Goal: Communication & Community: Answer question/provide support

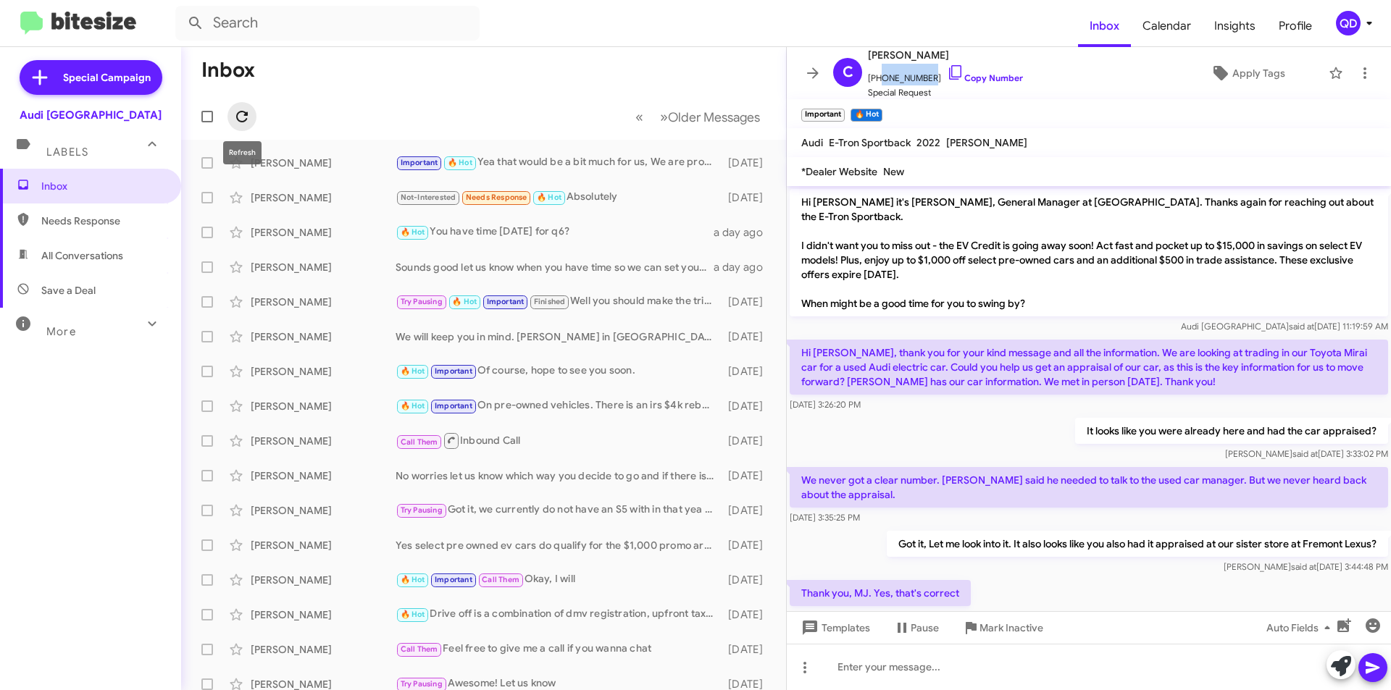
click at [238, 115] on icon at bounding box center [242, 117] width 12 height 12
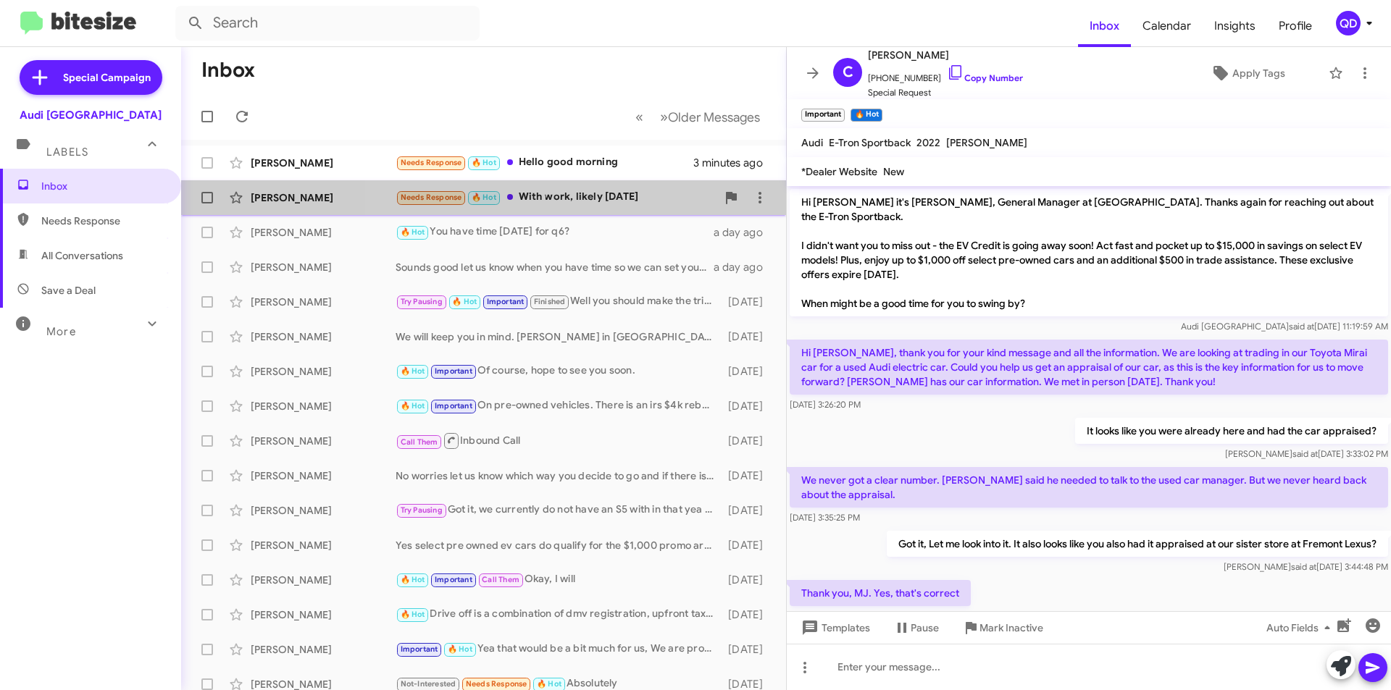
click at [580, 204] on div "Needs Response 🔥 Hot With work, likely [DATE]" at bounding box center [556, 197] width 321 height 17
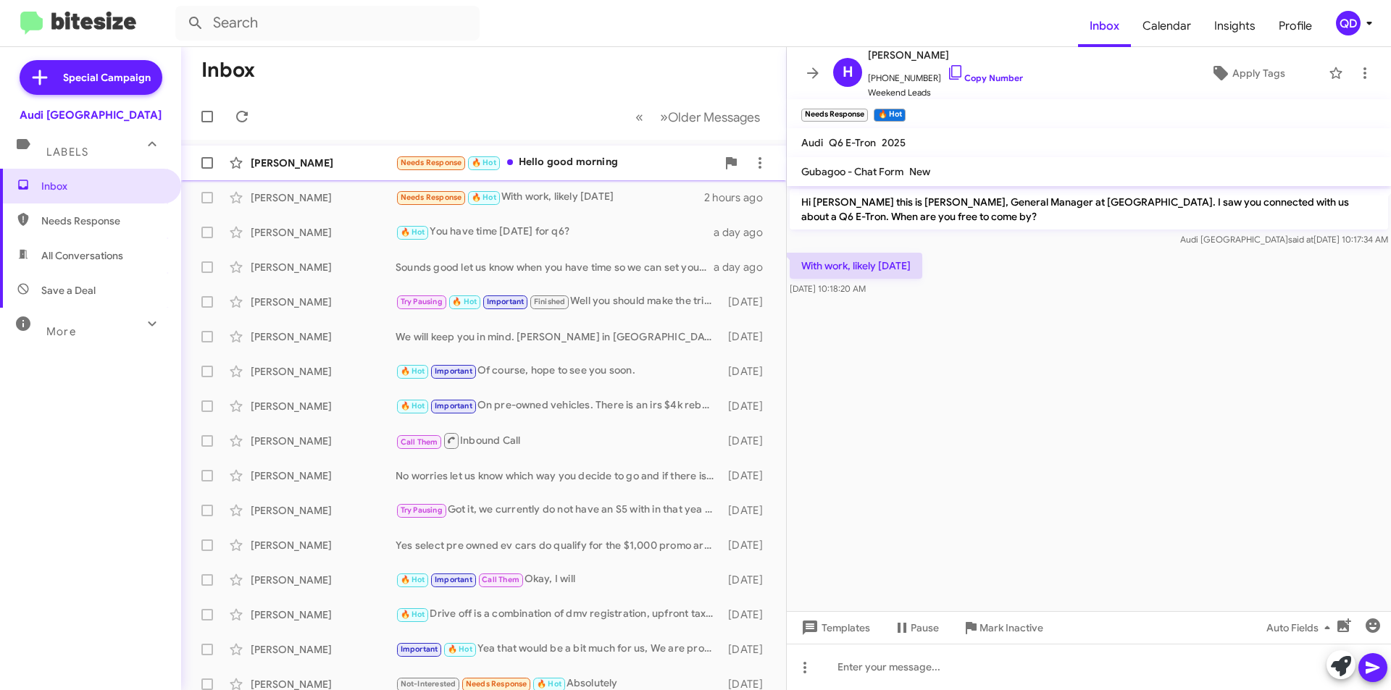
click at [335, 164] on div "[PERSON_NAME]" at bounding box center [323, 163] width 145 height 14
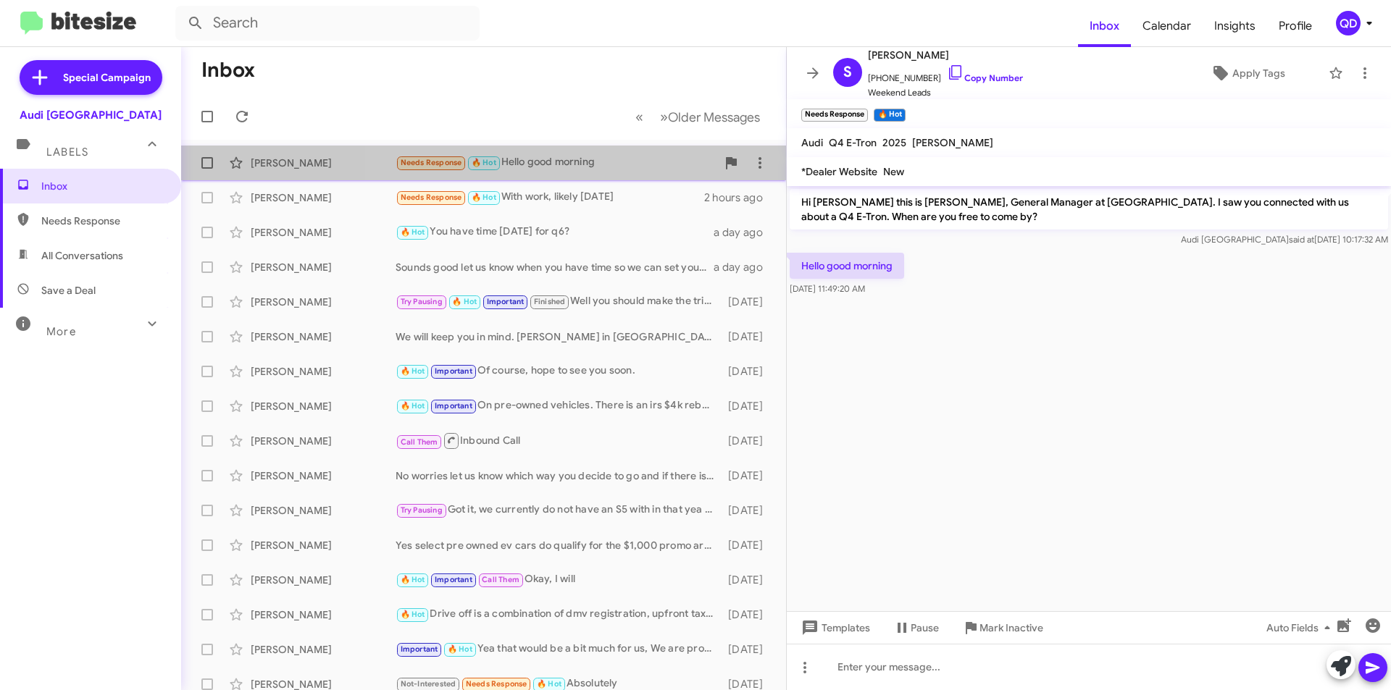
click at [598, 157] on div "Needs Response 🔥 Hot Hello good morning" at bounding box center [556, 162] width 321 height 17
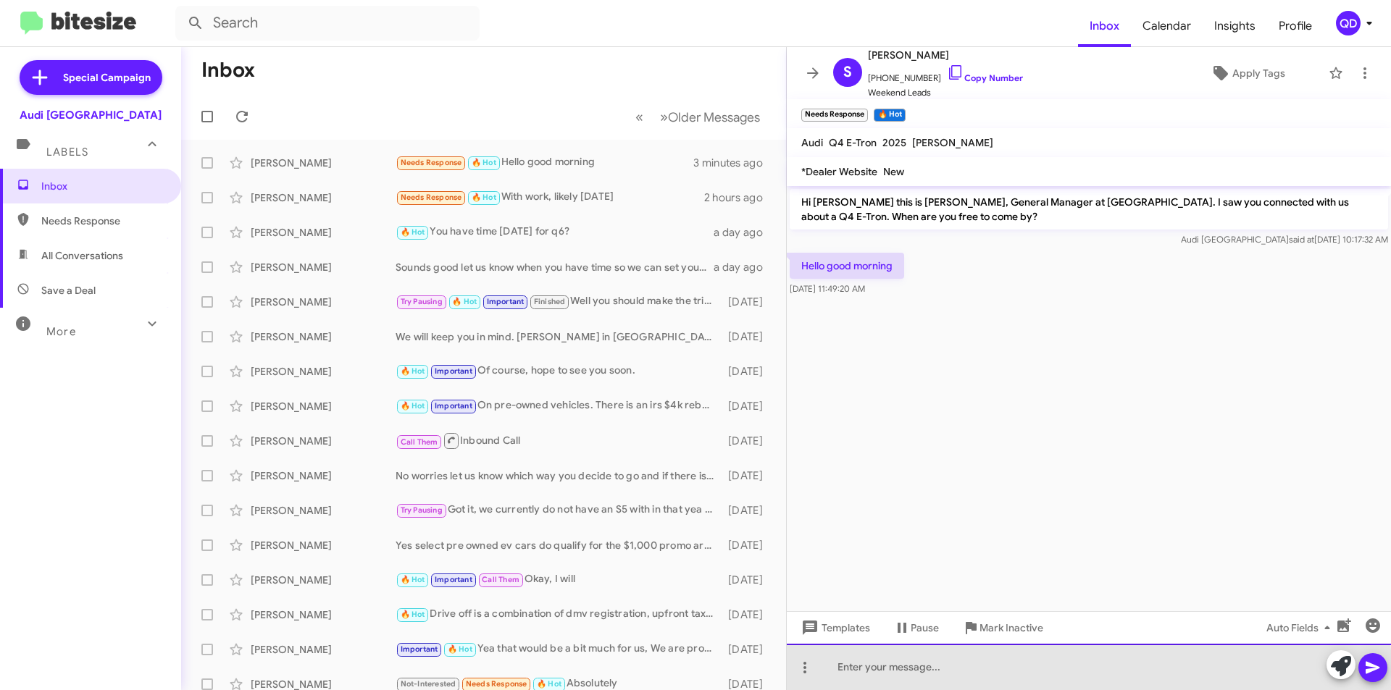
click at [932, 675] on div at bounding box center [1089, 667] width 604 height 46
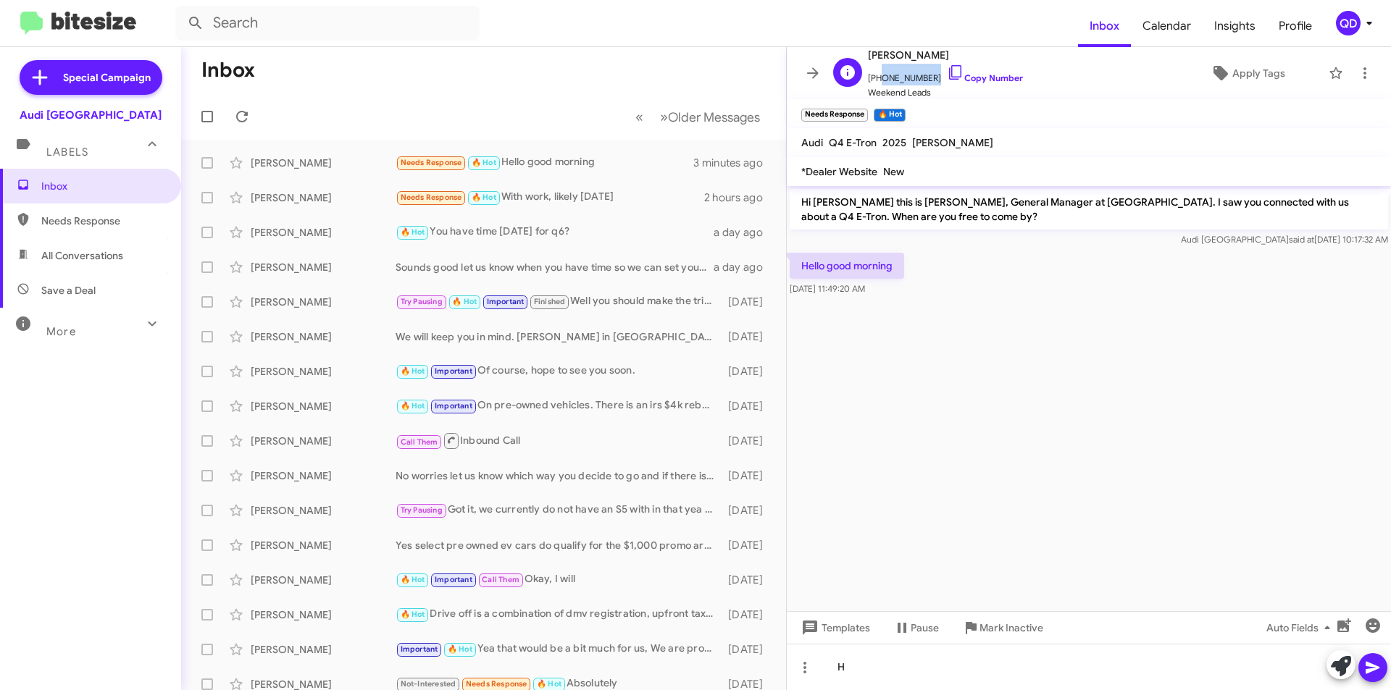
drag, startPoint x: 925, startPoint y: 79, endPoint x: 877, endPoint y: 80, distance: 48.5
click at [877, 80] on span "[PHONE_NUMBER] Copy Number" at bounding box center [945, 75] width 155 height 22
copy span "6507967191"
click at [854, 667] on div "H" at bounding box center [1089, 667] width 604 height 46
click at [1375, 664] on icon at bounding box center [1372, 667] width 17 height 17
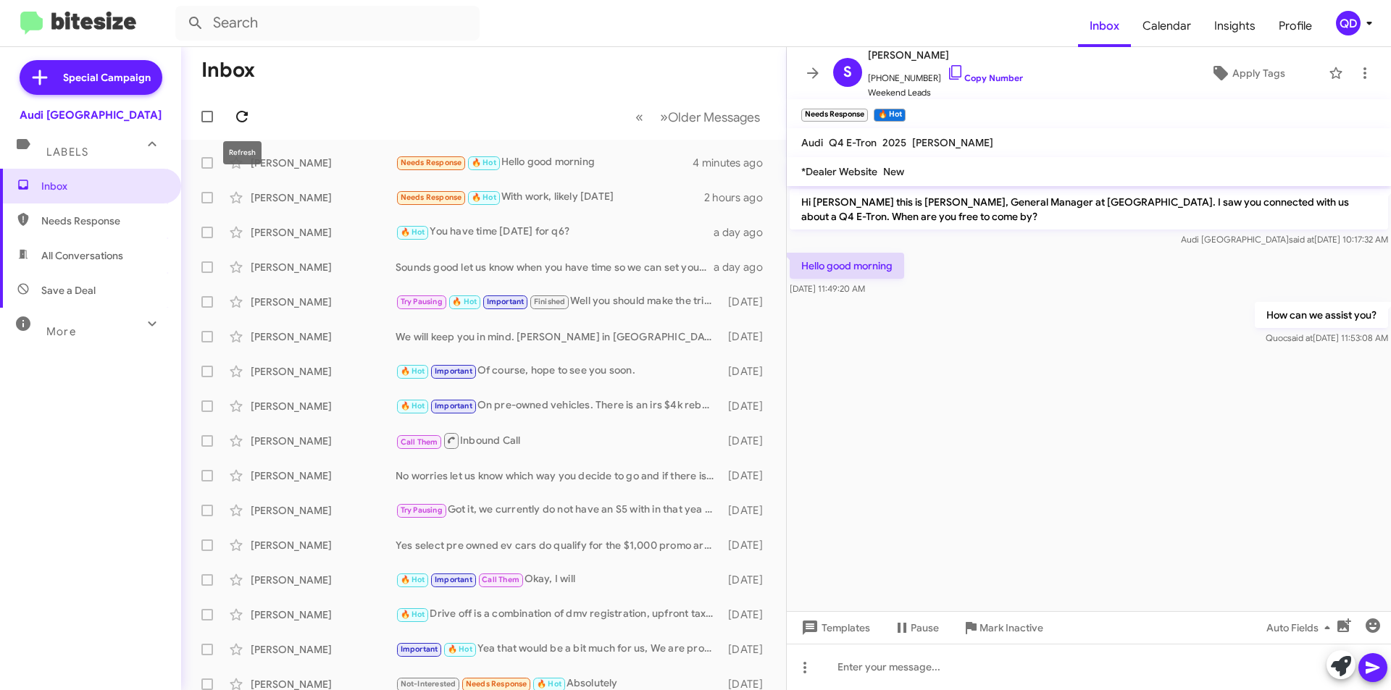
click at [243, 114] on icon at bounding box center [241, 116] width 17 height 17
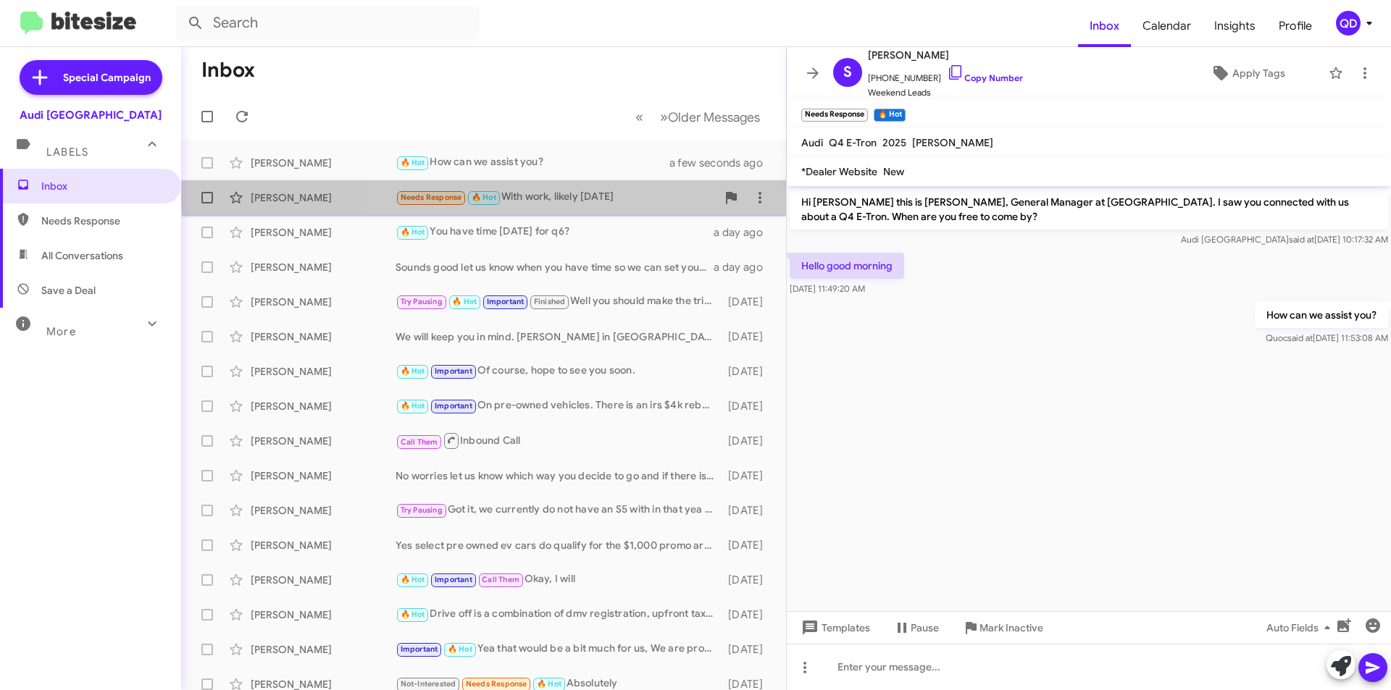
click at [624, 199] on div "Needs Response 🔥 Hot With work, likely [DATE]" at bounding box center [556, 197] width 321 height 17
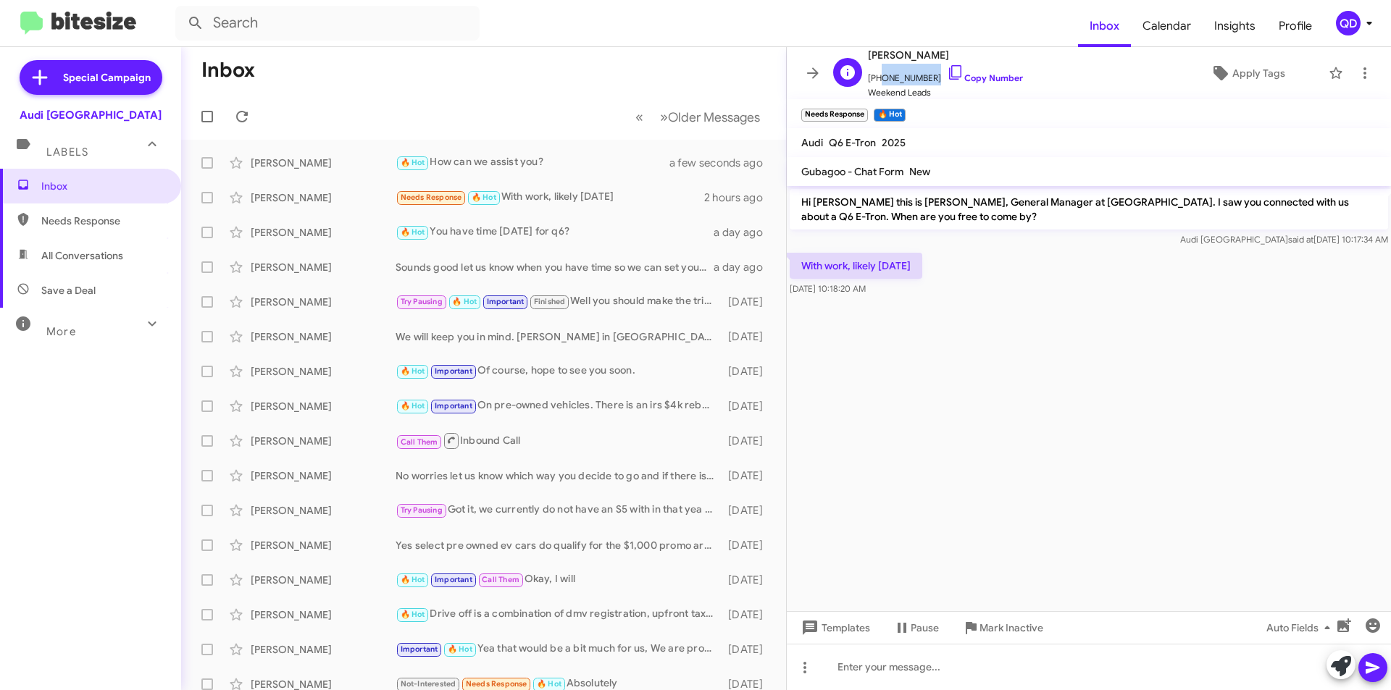
drag, startPoint x: 928, startPoint y: 76, endPoint x: 876, endPoint y: 80, distance: 52.3
click at [876, 80] on span "[PHONE_NUMBER] Copy Number" at bounding box center [945, 75] width 155 height 22
copy span "6503050547"
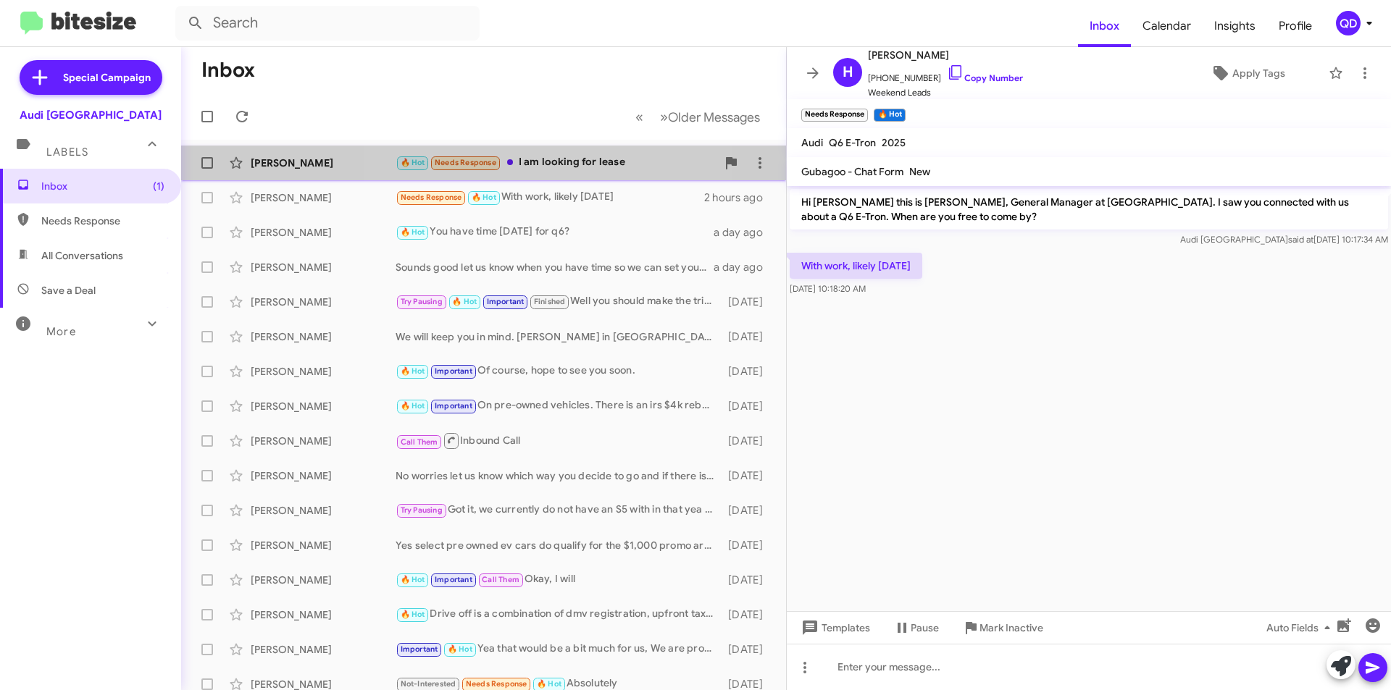
click at [562, 177] on div "[PERSON_NAME] 🔥 Hot Needs Response I am looking for lease 2 minutes ago" at bounding box center [484, 163] width 582 height 29
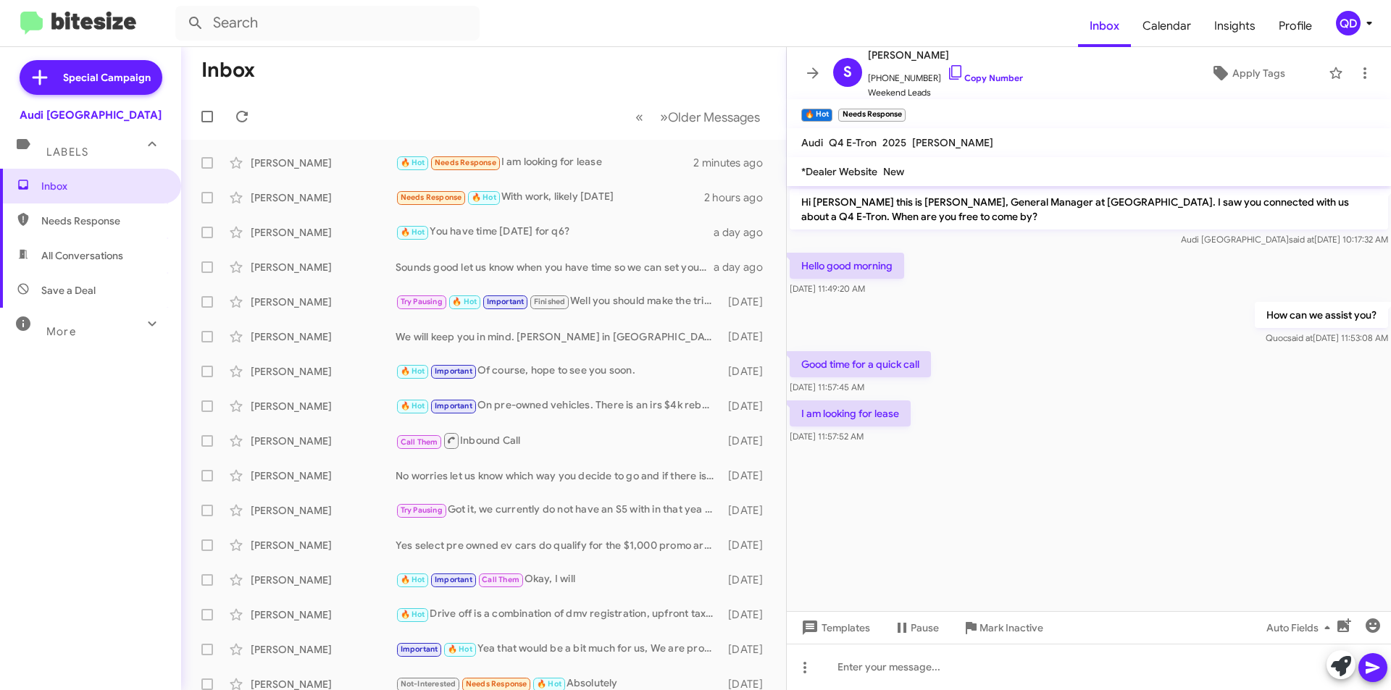
click at [985, 517] on cdk-virtual-scroll-viewport "Hi [PERSON_NAME] this is [PERSON_NAME], General Manager at [GEOGRAPHIC_DATA]. I…" at bounding box center [1089, 398] width 604 height 425
click at [115, 434] on div "Inbox Needs Response All Conversations Save a Deal More Important 🔥 Hot Appoint…" at bounding box center [90, 376] width 181 height 414
click at [1023, 452] on div at bounding box center [1089, 456] width 604 height 18
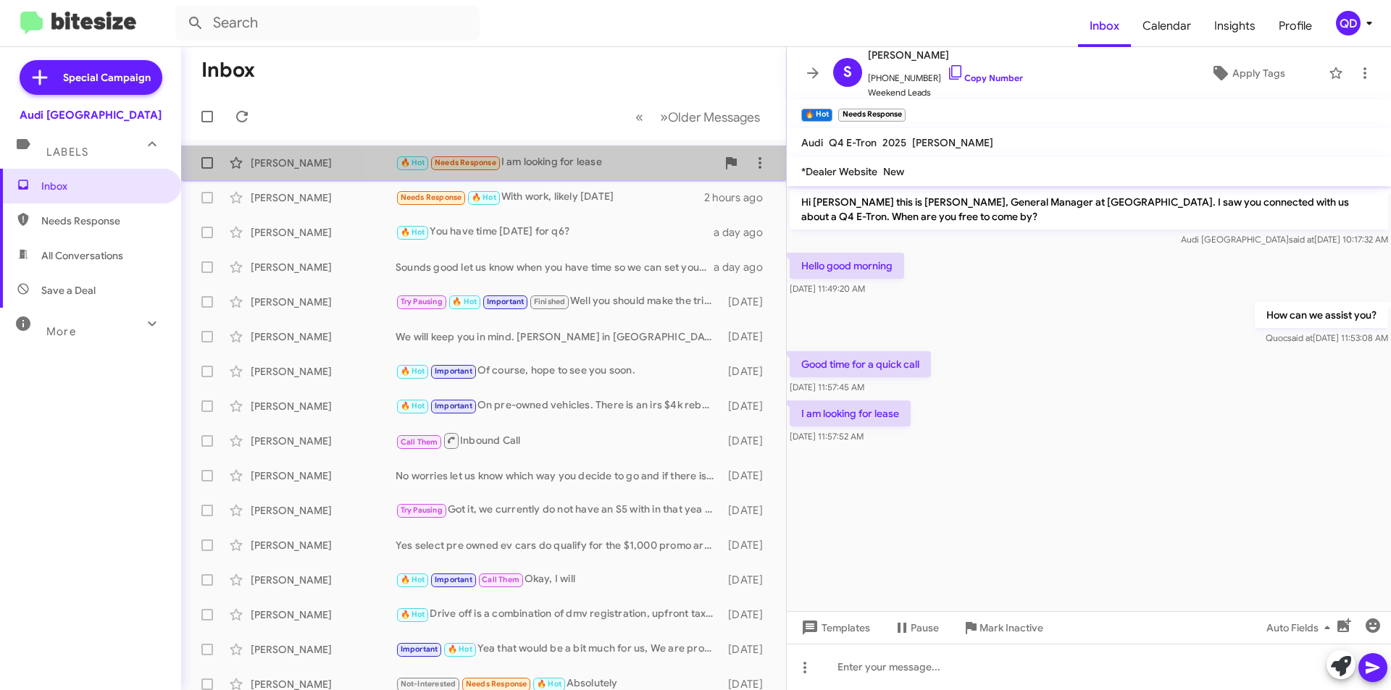
click at [577, 169] on div "🔥 Hot Needs Response I am looking for lease" at bounding box center [556, 162] width 321 height 17
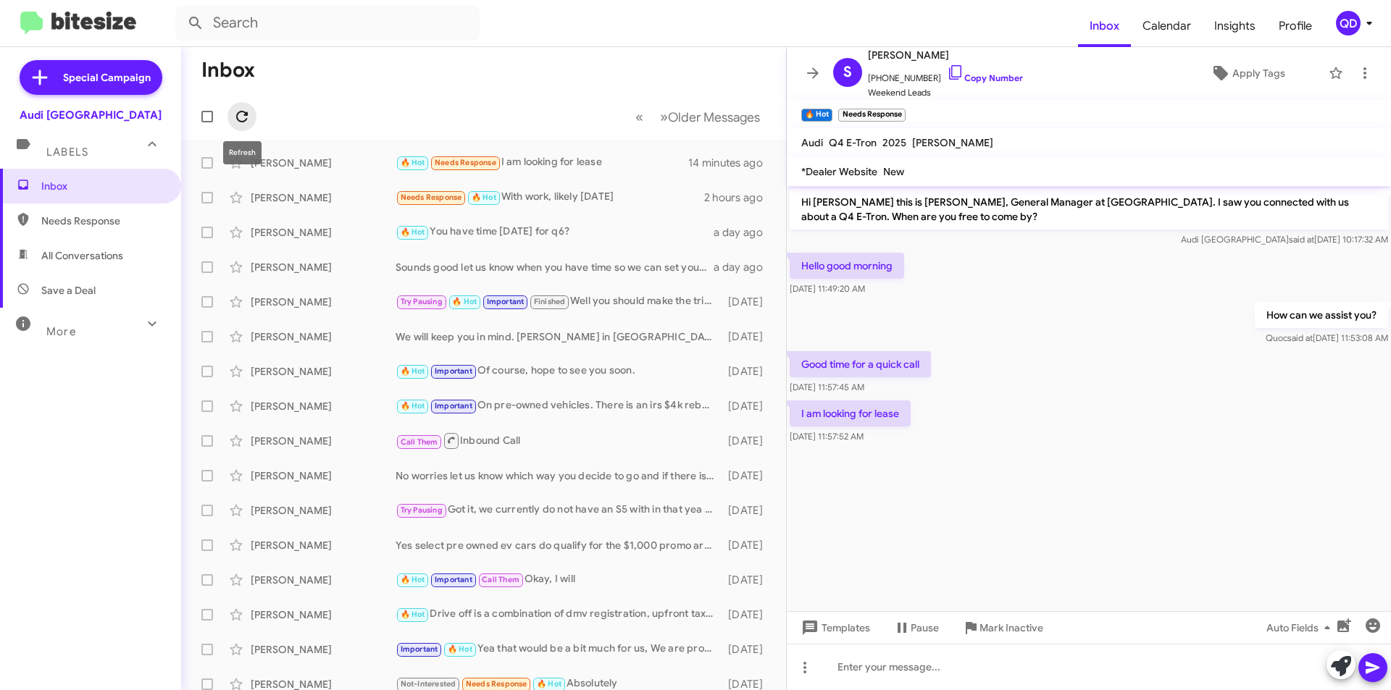
click at [238, 112] on icon at bounding box center [241, 116] width 17 height 17
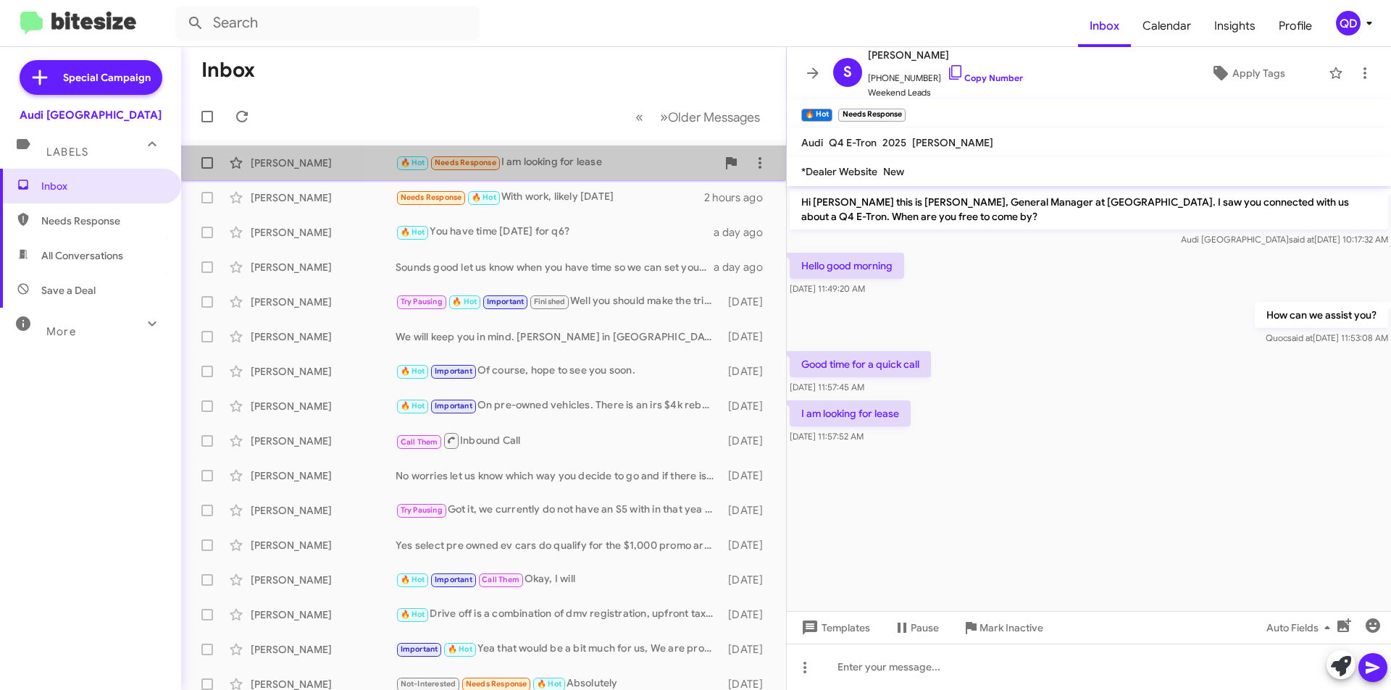
click at [607, 162] on div "🔥 Hot Needs Response I am looking for lease" at bounding box center [556, 162] width 321 height 17
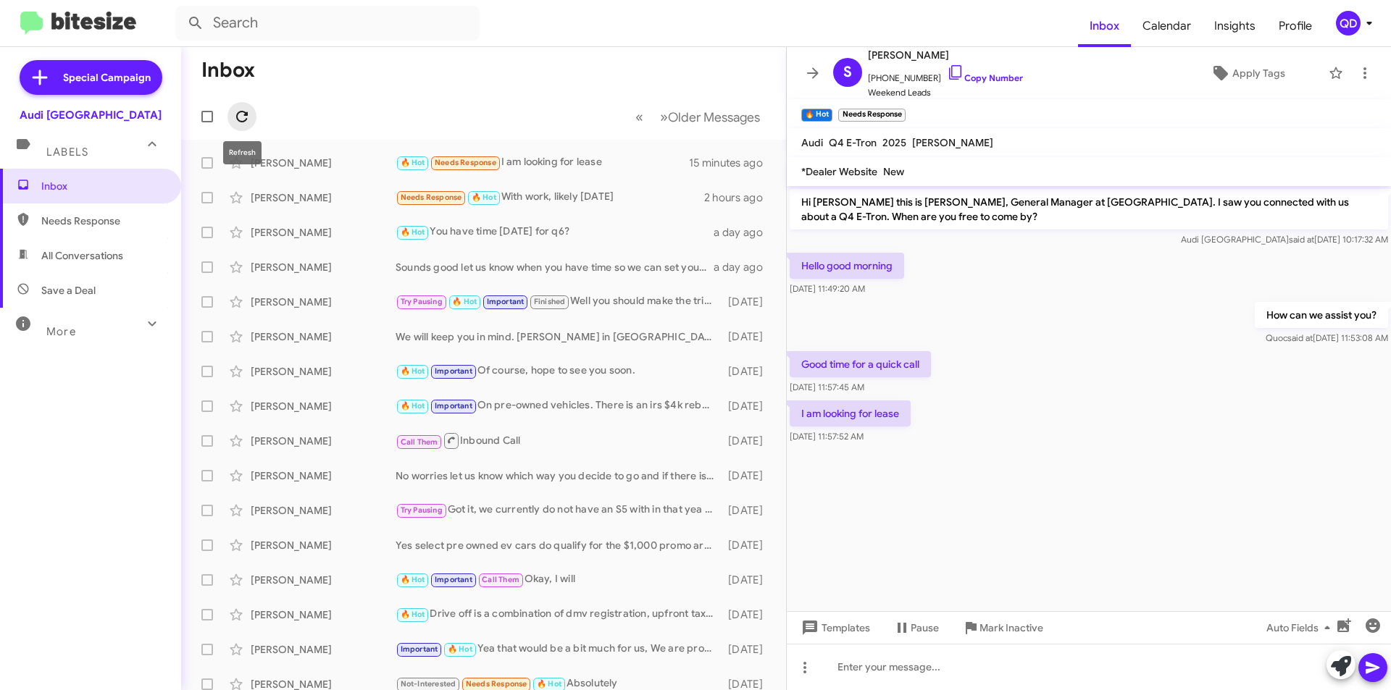
click at [237, 118] on icon at bounding box center [242, 117] width 12 height 12
click at [238, 114] on icon at bounding box center [242, 117] width 12 height 12
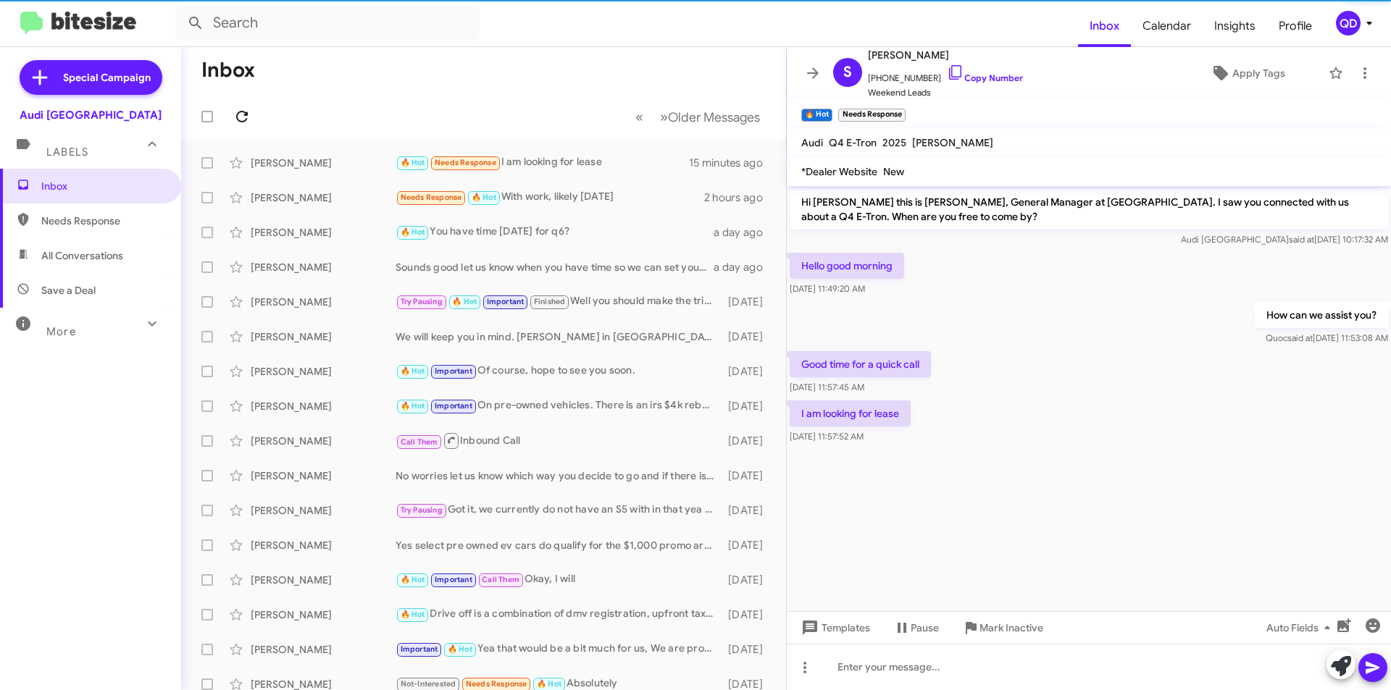
click at [238, 114] on icon at bounding box center [242, 117] width 12 height 12
